Goal: Information Seeking & Learning: Learn about a topic

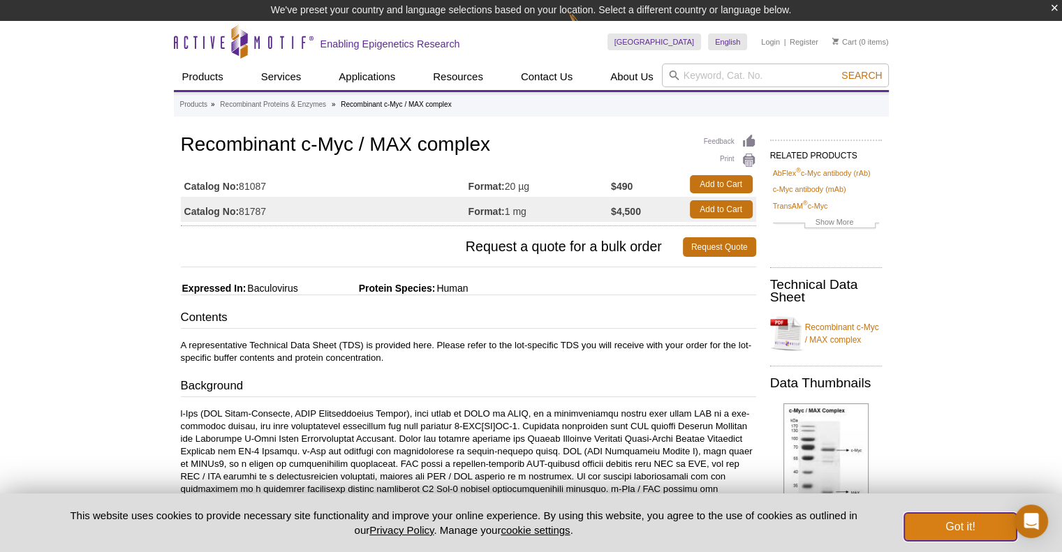
click at [945, 532] on button "Got it!" at bounding box center [960, 527] width 112 height 28
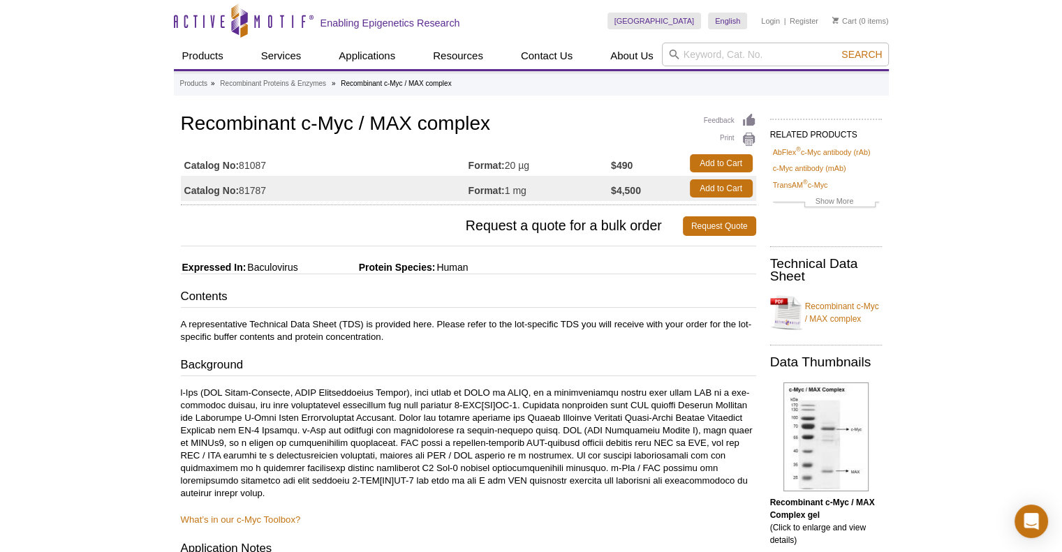
click at [412, 414] on p at bounding box center [468, 443] width 575 height 113
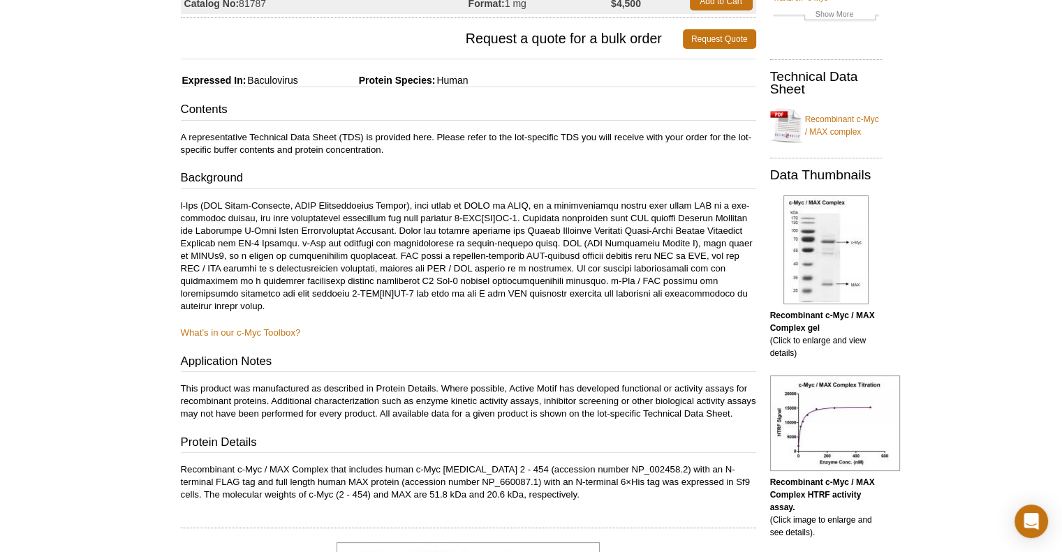
scroll to position [204, 0]
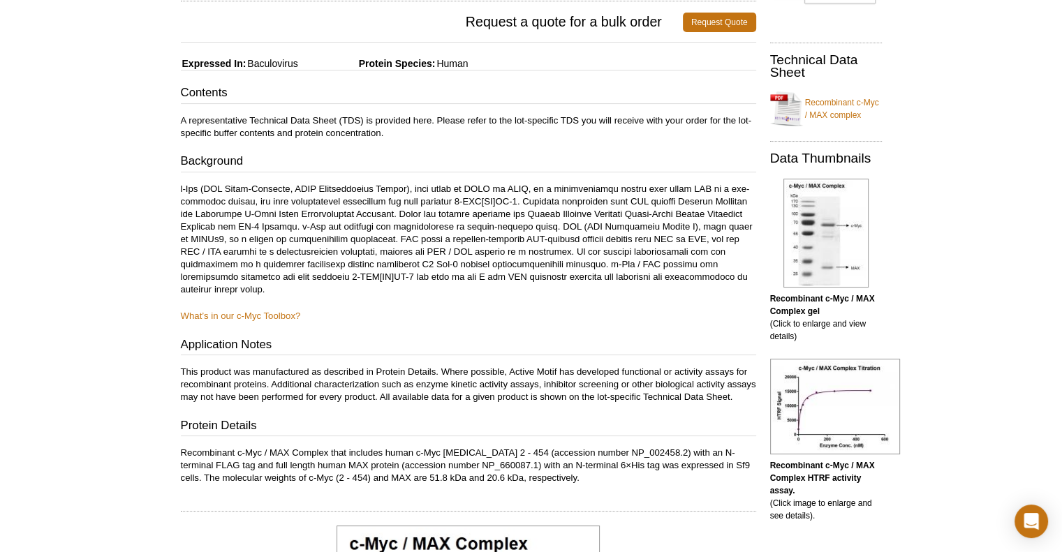
click at [253, 306] on div "Contents A representative Technical Data Sheet (TDS) is provided here. Please r…" at bounding box center [468, 284] width 575 height 400
click at [245, 318] on link "What’s in our c-Myc Toolbox?" at bounding box center [241, 316] width 120 height 10
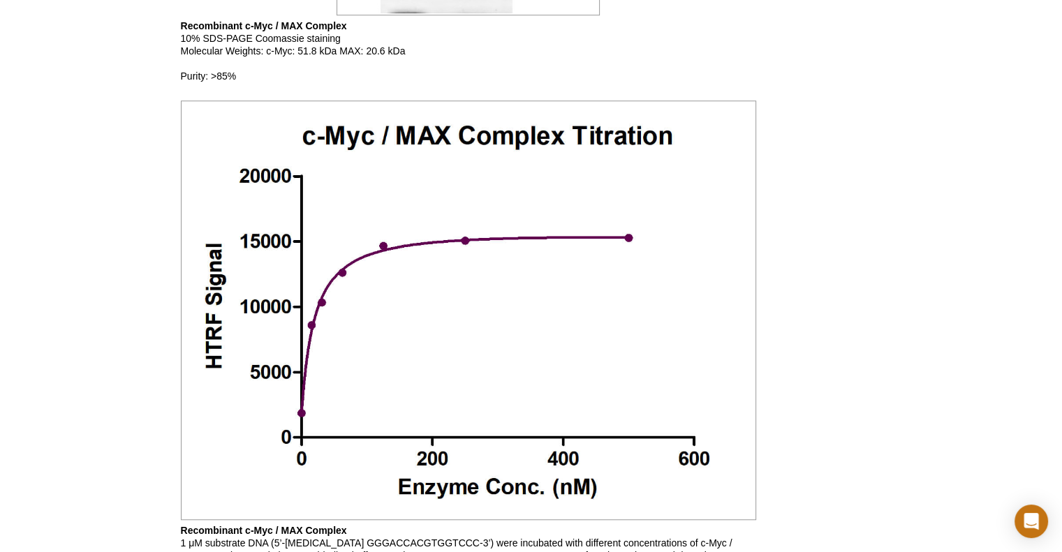
scroll to position [1155, 0]
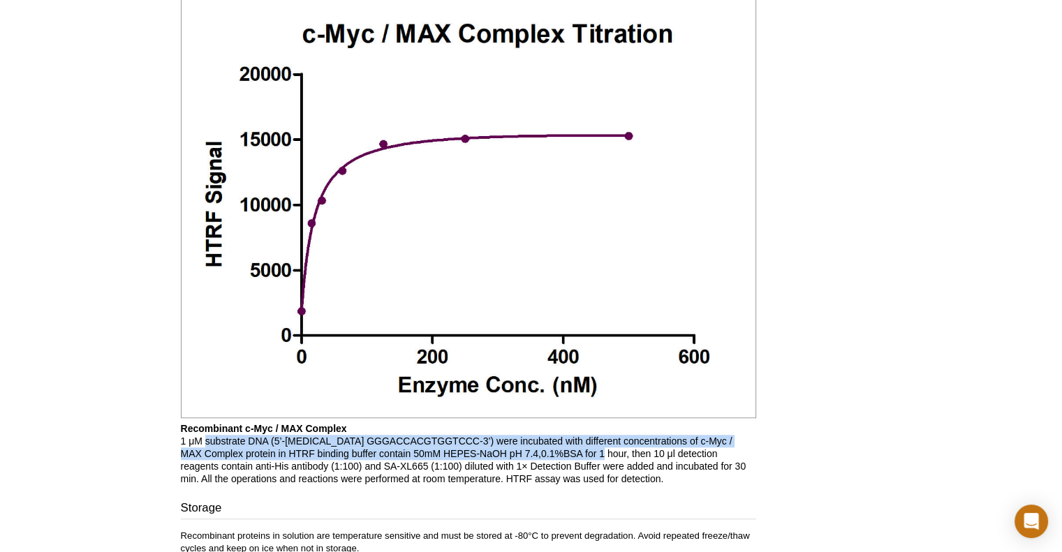
drag, startPoint x: 204, startPoint y: 451, endPoint x: 571, endPoint y: 465, distance: 367.5
click at [571, 465] on p "Recombinant c-Myc / MAX Complex 1 μM substrate DNA (5’-[MEDICAL_DATA] GGGACCACG…" at bounding box center [468, 453] width 575 height 63
click at [496, 465] on p "Recombinant c-Myc / MAX Complex 1 μM substrate DNA (5’-[MEDICAL_DATA] GGGACCACG…" at bounding box center [468, 453] width 575 height 63
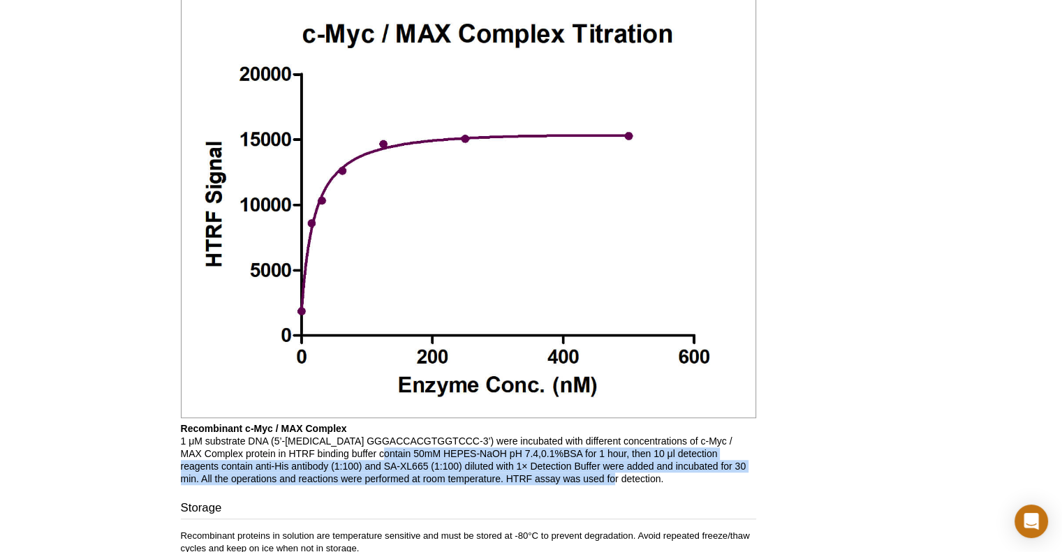
drag, startPoint x: 355, startPoint y: 464, endPoint x: 547, endPoint y: 488, distance: 194.1
click at [547, 485] on p "Recombinant c-Myc / MAX Complex 1 μM substrate DNA (5’-[MEDICAL_DATA] GGGACCACG…" at bounding box center [468, 453] width 575 height 63
click at [548, 485] on p "Recombinant c-Myc / MAX Complex 1 μM substrate DNA (5’-[MEDICAL_DATA] GGGACCACG…" at bounding box center [468, 453] width 575 height 63
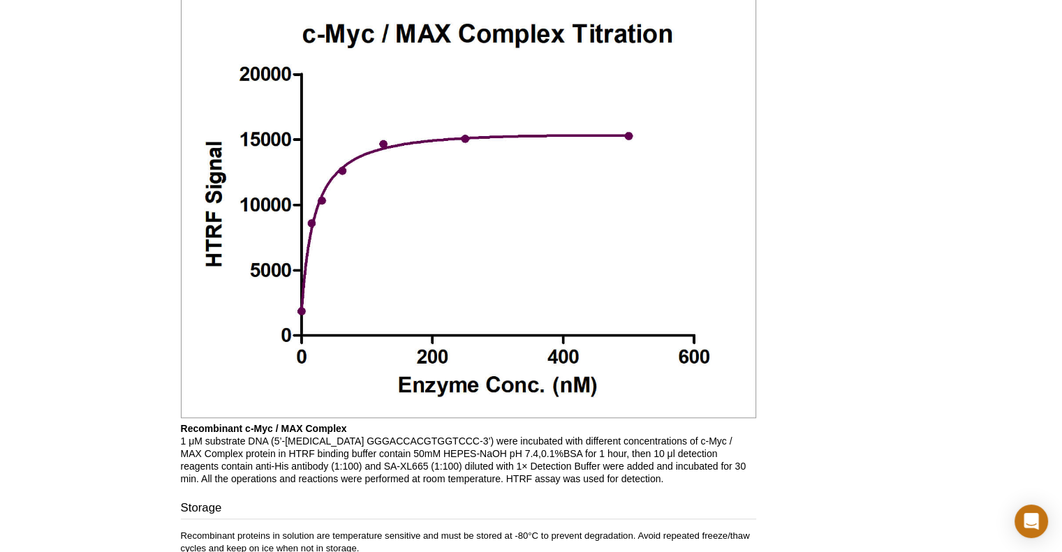
scroll to position [1392, 0]
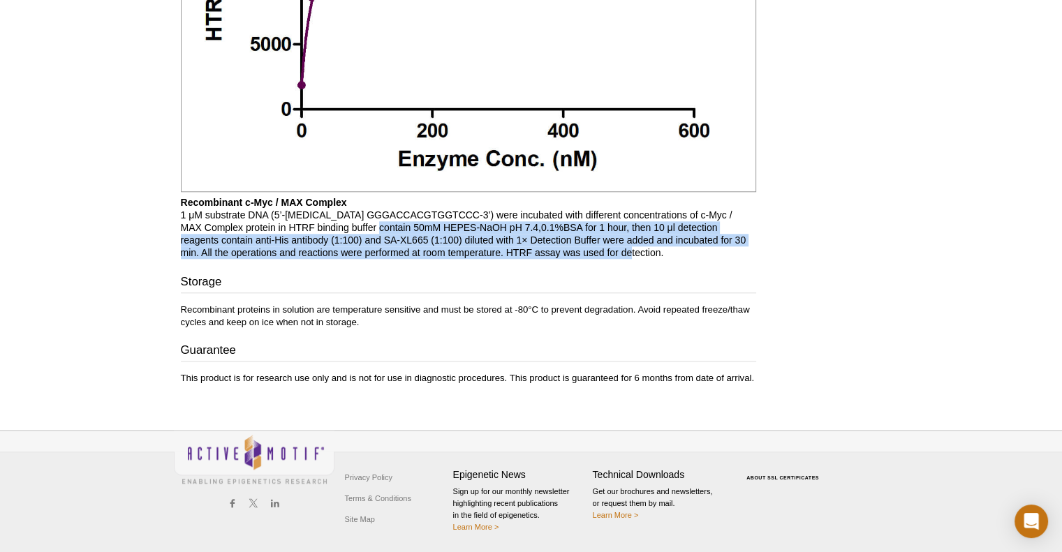
drag, startPoint x: 350, startPoint y: 232, endPoint x: 614, endPoint y: 251, distance: 263.8
click at [614, 251] on p "Recombinant c-Myc / MAX Complex 1 μM substrate DNA (5’-[MEDICAL_DATA] GGGACCACG…" at bounding box center [468, 227] width 575 height 63
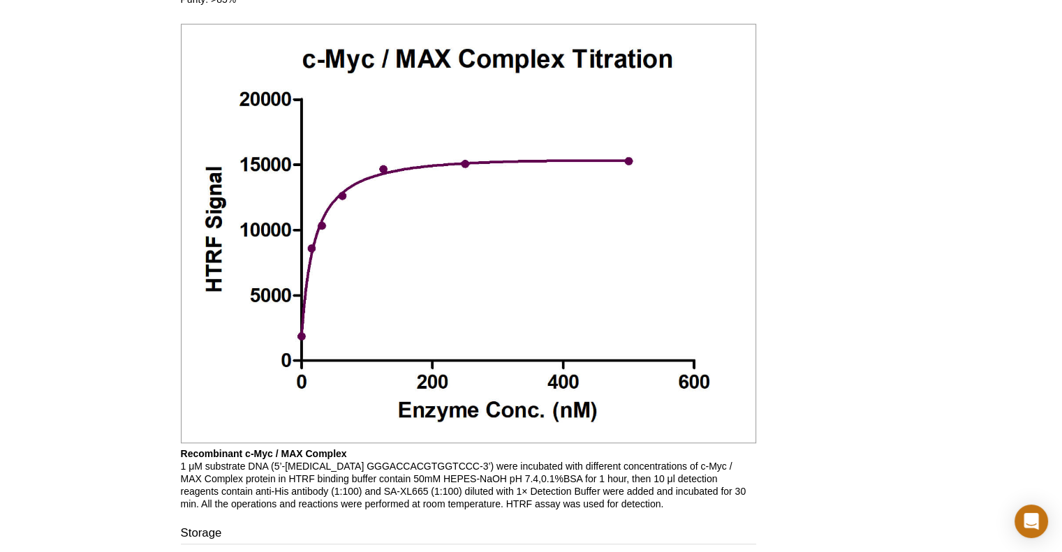
scroll to position [1130, 0]
drag, startPoint x: 852, startPoint y: 242, endPoint x: 850, endPoint y: 251, distance: 8.5
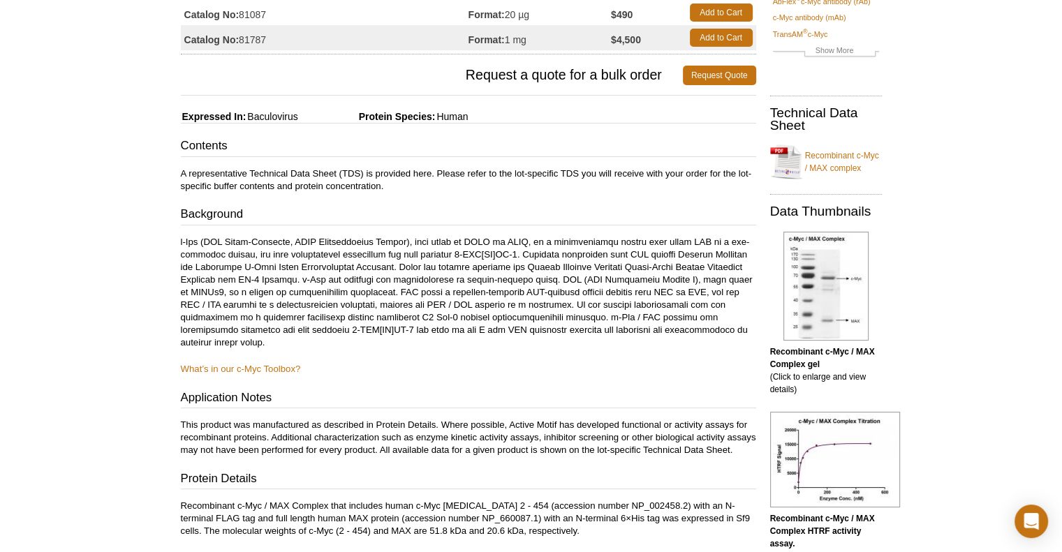
scroll to position [0, 0]
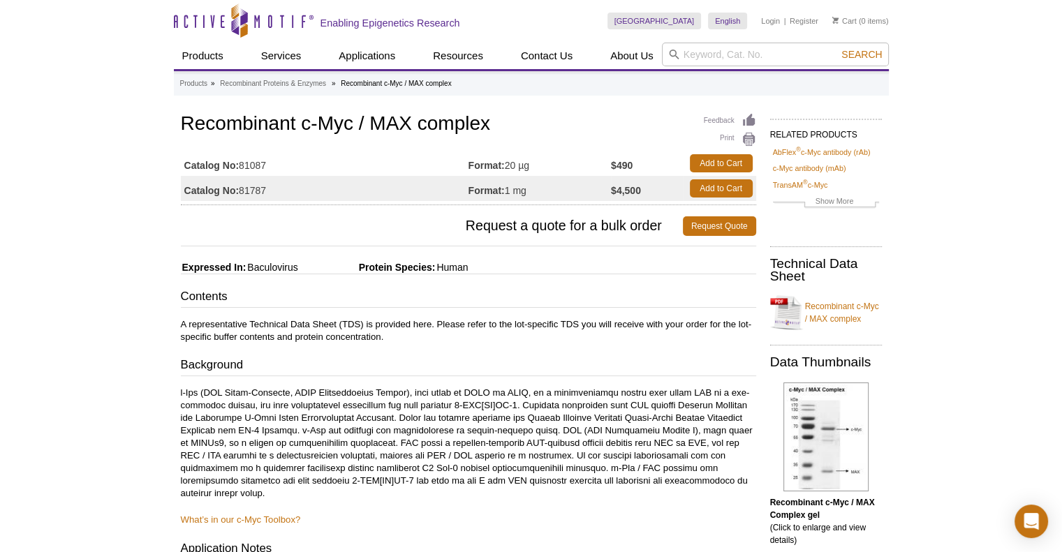
drag, startPoint x: 508, startPoint y: 165, endPoint x: 536, endPoint y: 164, distance: 27.9
click at [536, 164] on td "Format: 20 µg" at bounding box center [539, 163] width 143 height 25
click at [827, 316] on link "Recombinant c-Myc / MAX complex" at bounding box center [826, 313] width 112 height 42
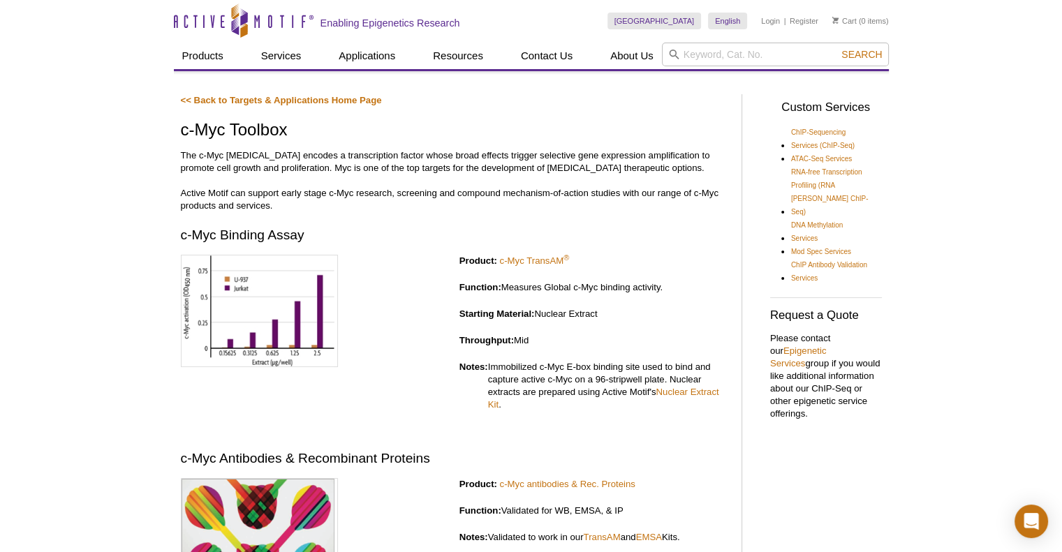
click at [397, 422] on div at bounding box center [315, 340] width 268 height 170
